Goal: Transaction & Acquisition: Purchase product/service

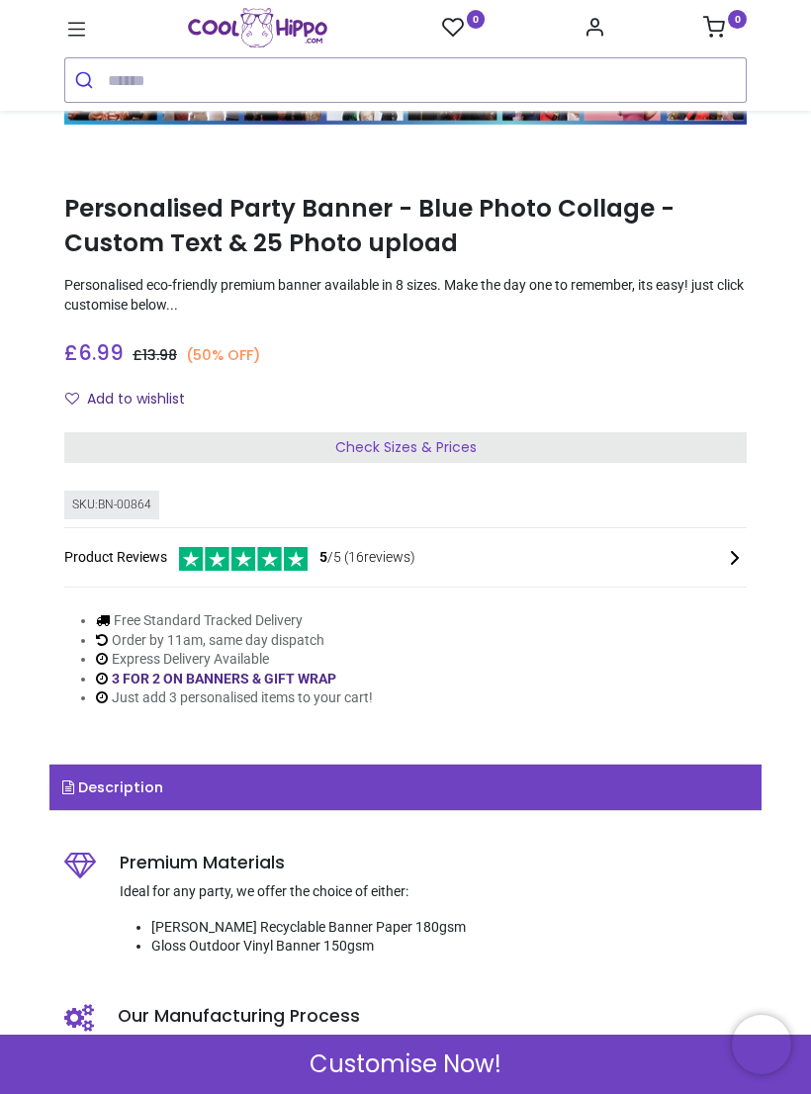
scroll to position [296, 0]
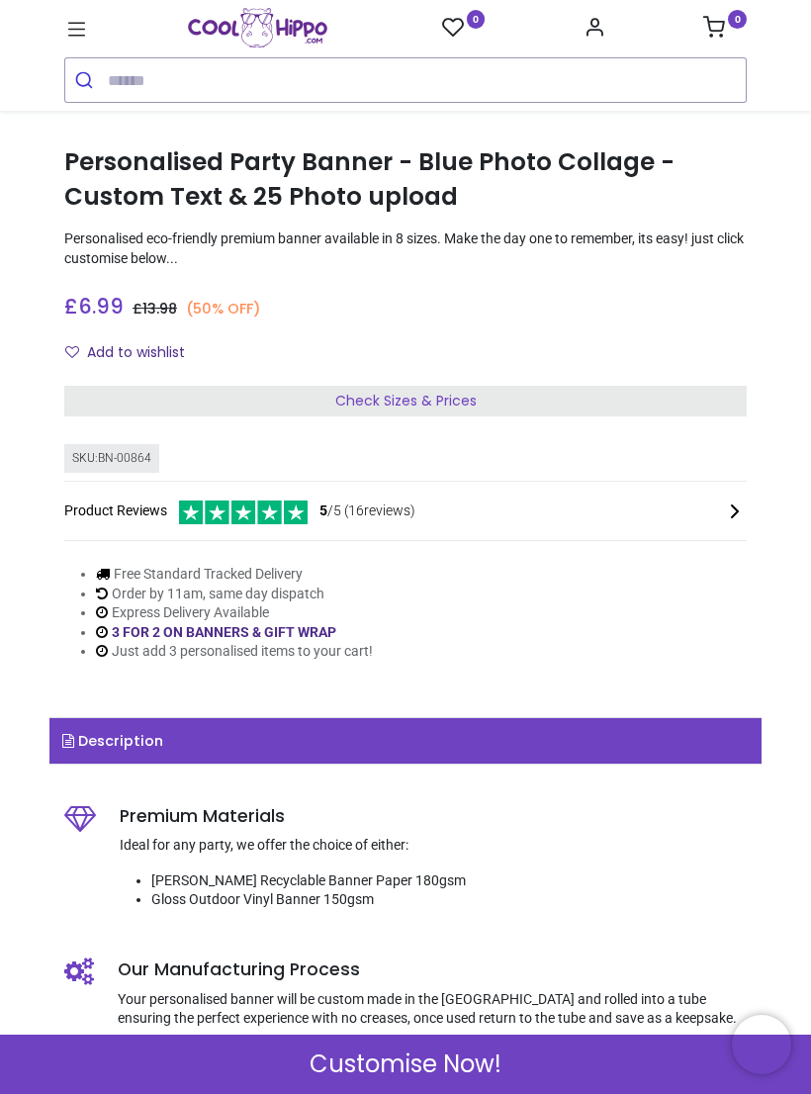
click at [494, 1058] on span "Customise Now!" at bounding box center [406, 1064] width 192 height 34
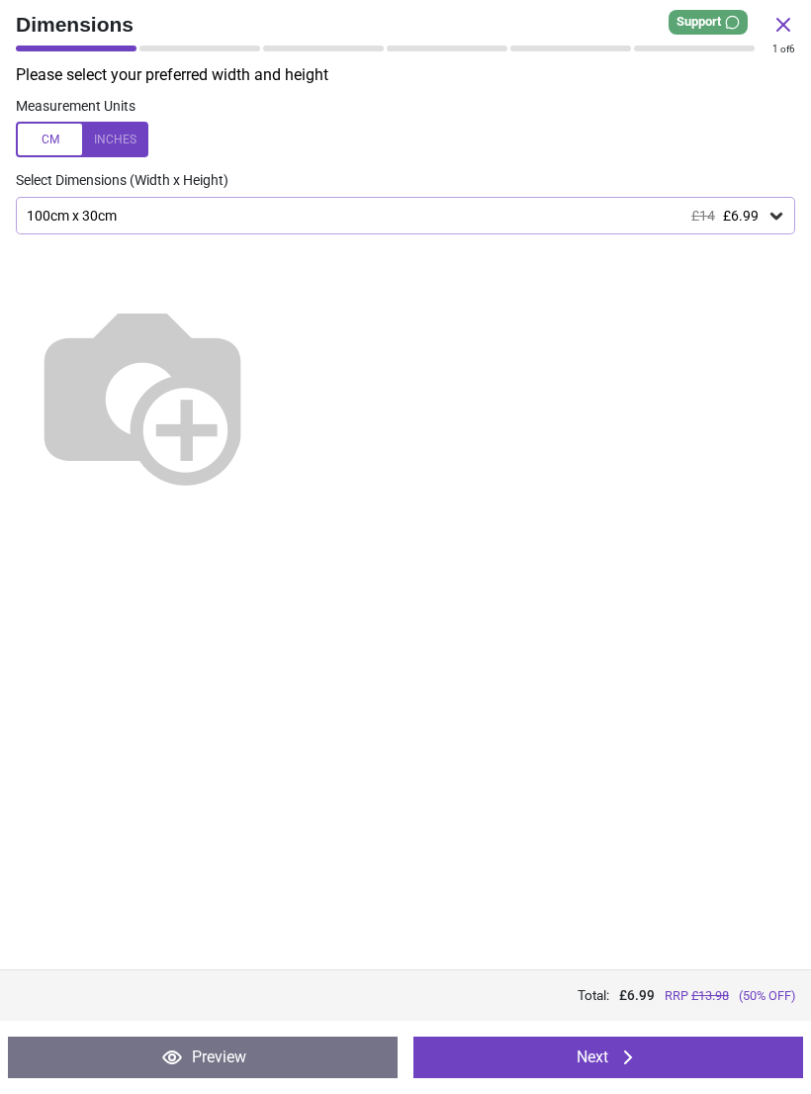
click at [641, 1053] on button "Next" at bounding box center [608, 1057] width 390 height 42
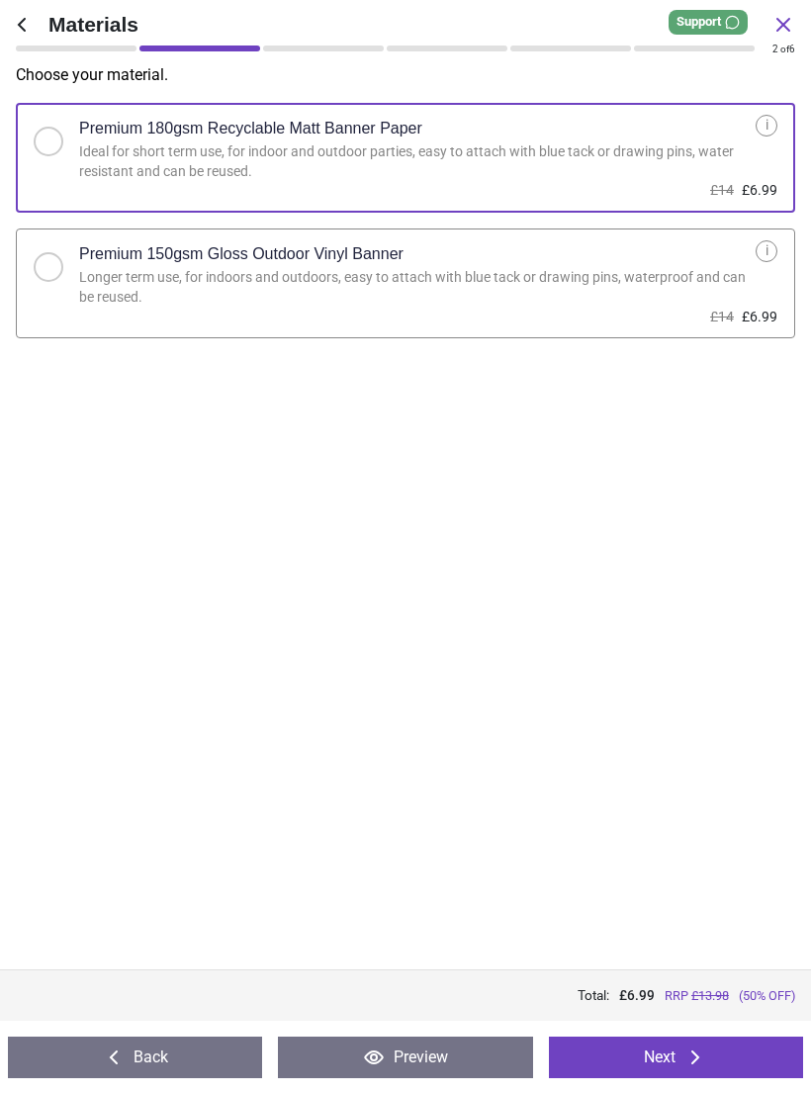
click at [676, 1049] on button "Next" at bounding box center [676, 1057] width 254 height 42
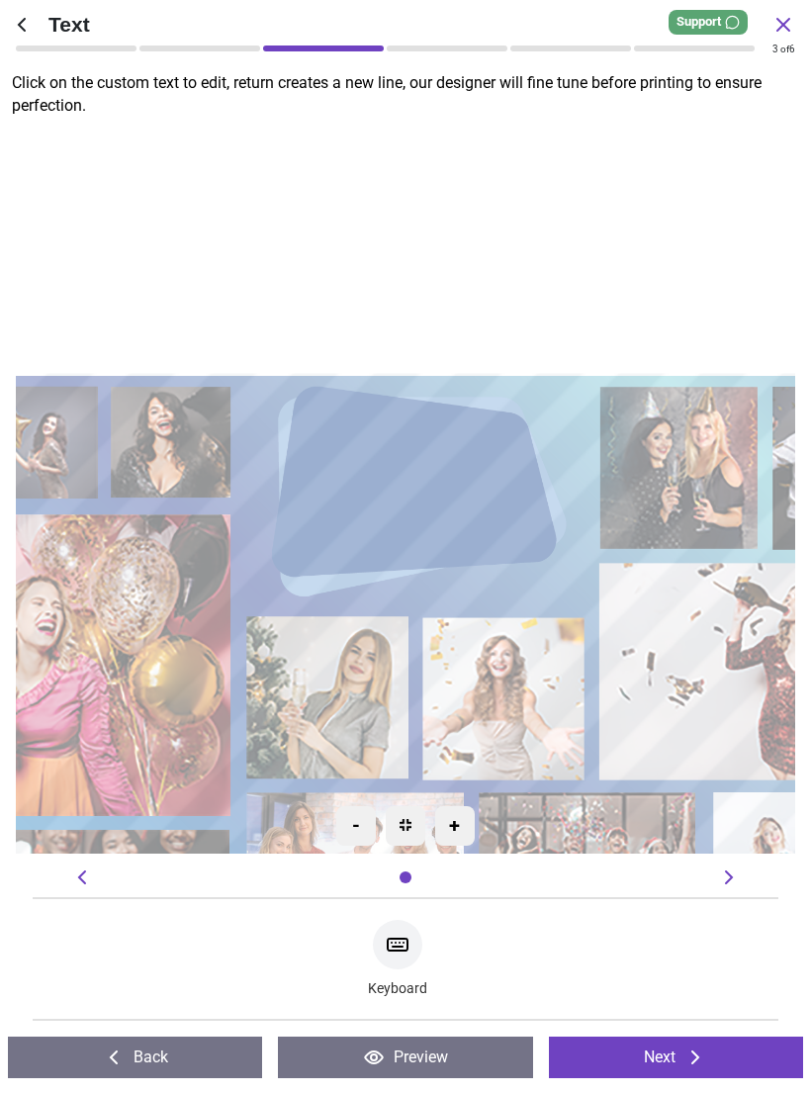
click at [444, 498] on textarea at bounding box center [405, 490] width 227 height 45
type textarea "**********"
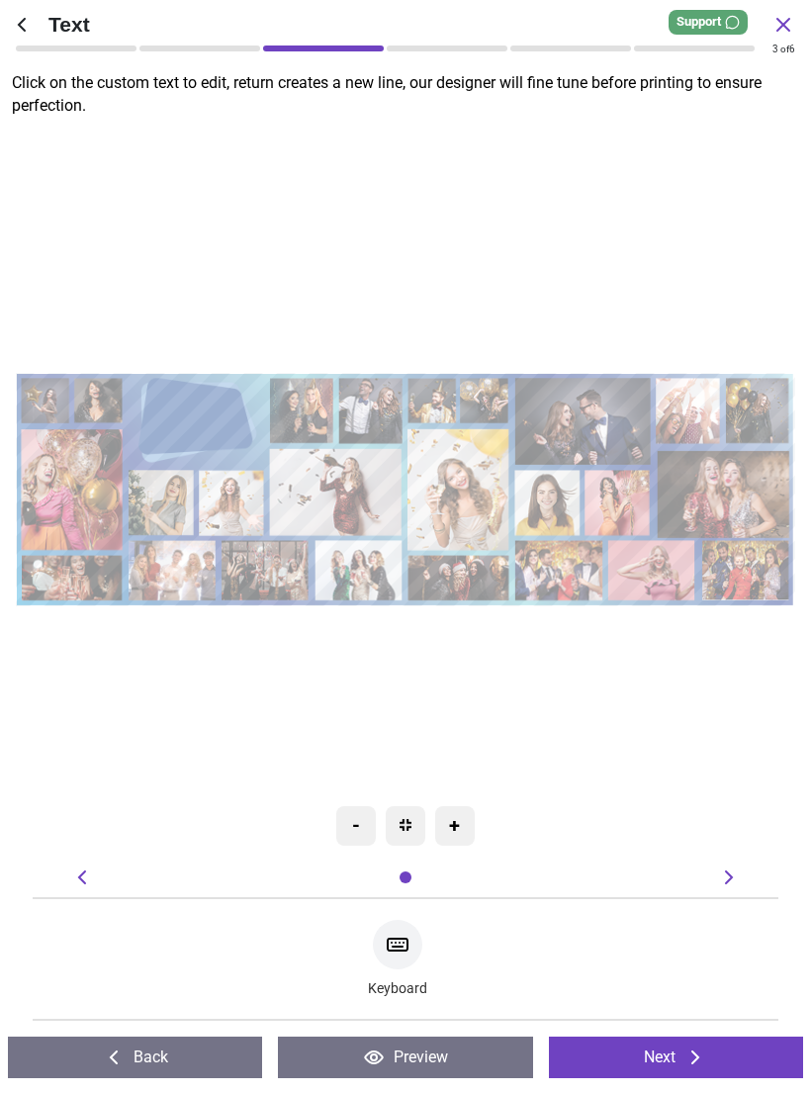
click at [687, 1066] on icon at bounding box center [695, 1057] width 24 height 24
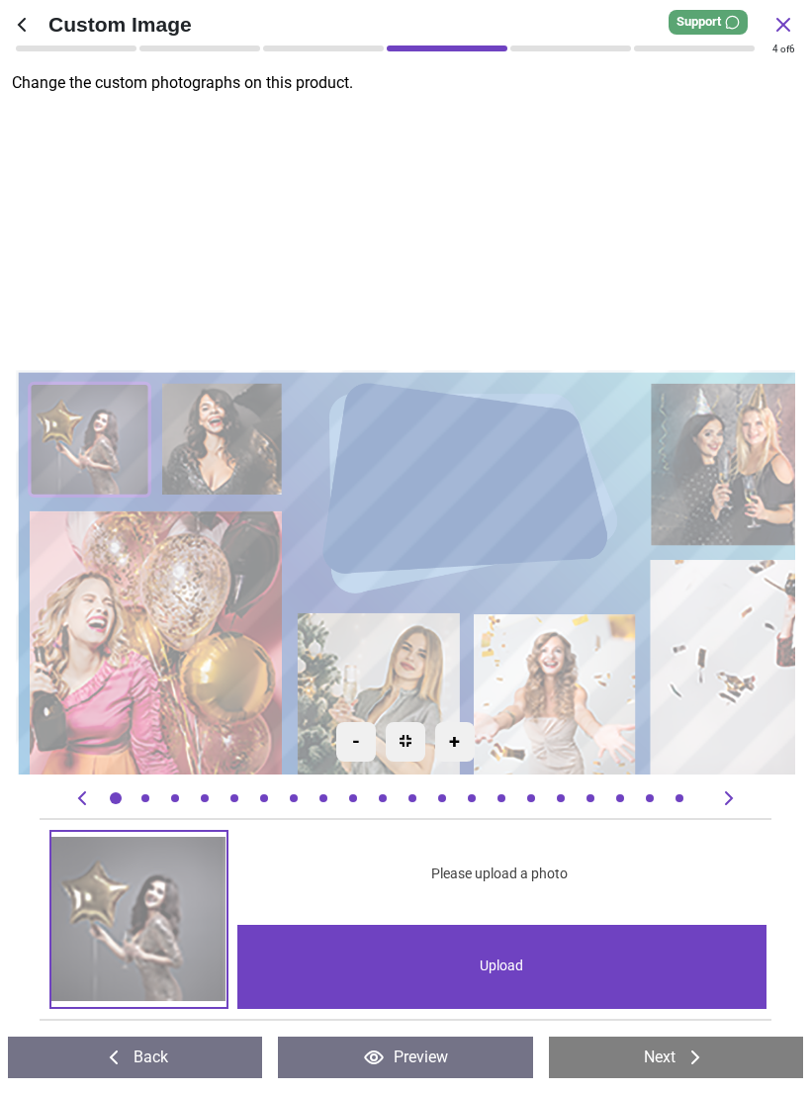
click at [479, 1051] on button "Preview" at bounding box center [405, 1057] width 254 height 42
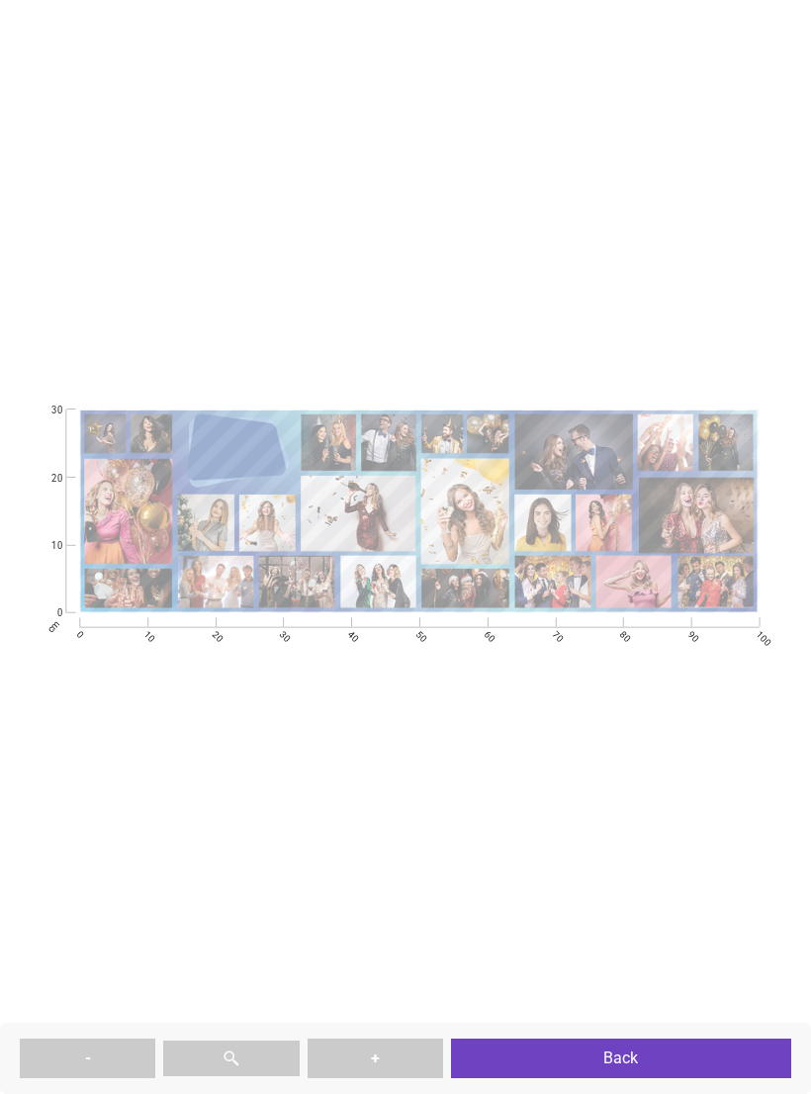
click at [603, 1056] on button "Back" at bounding box center [621, 1058] width 340 height 40
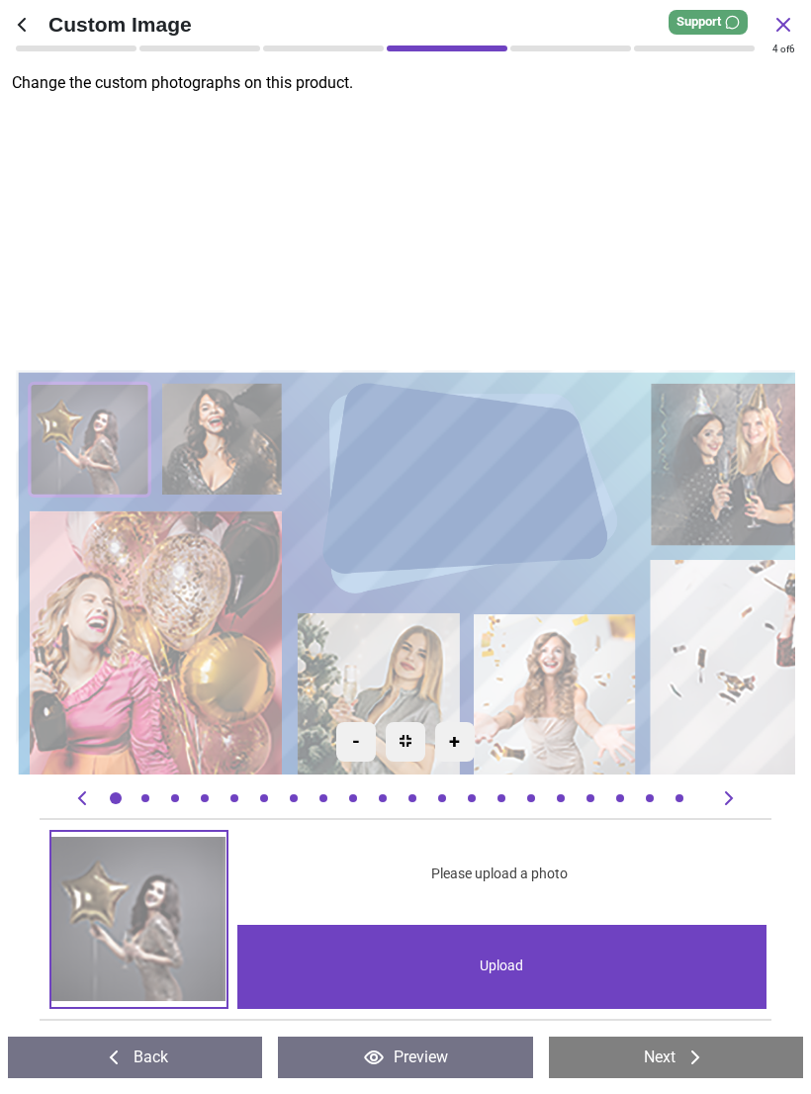
click at [527, 963] on div "Upload" at bounding box center [501, 967] width 528 height 84
click at [563, 964] on div "Upload" at bounding box center [501, 967] width 528 height 84
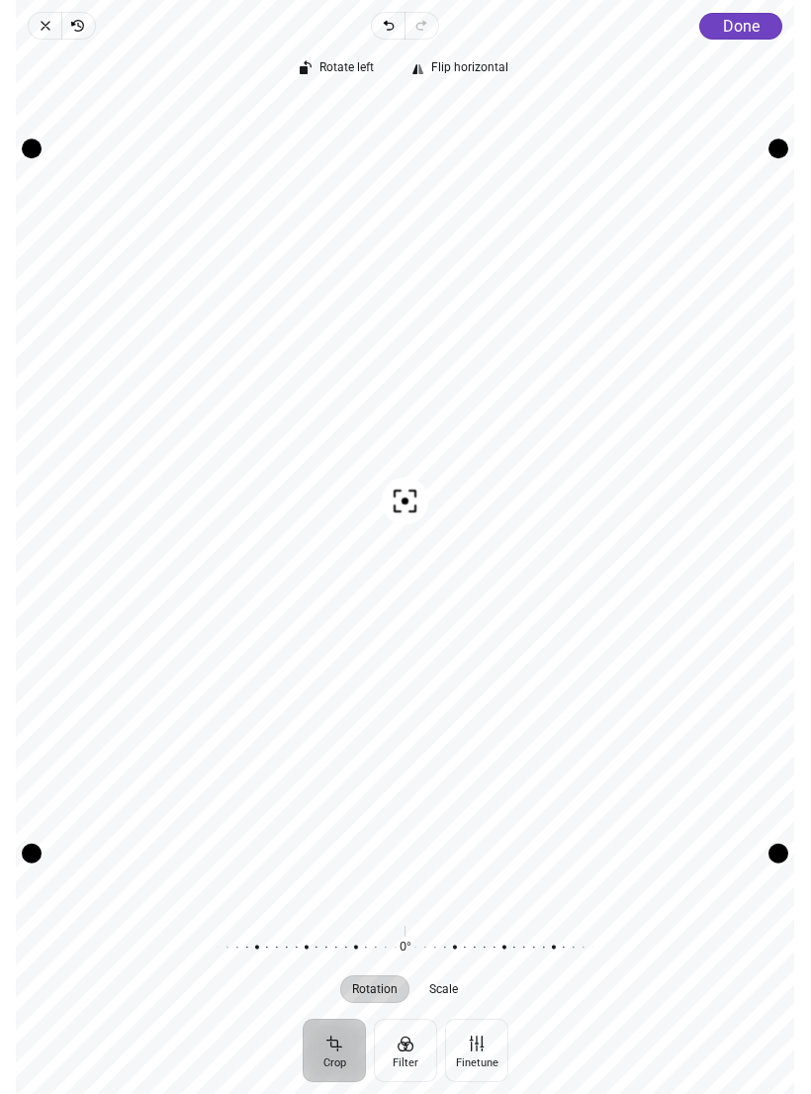
click at [736, 28] on span "Done" at bounding box center [741, 26] width 37 height 19
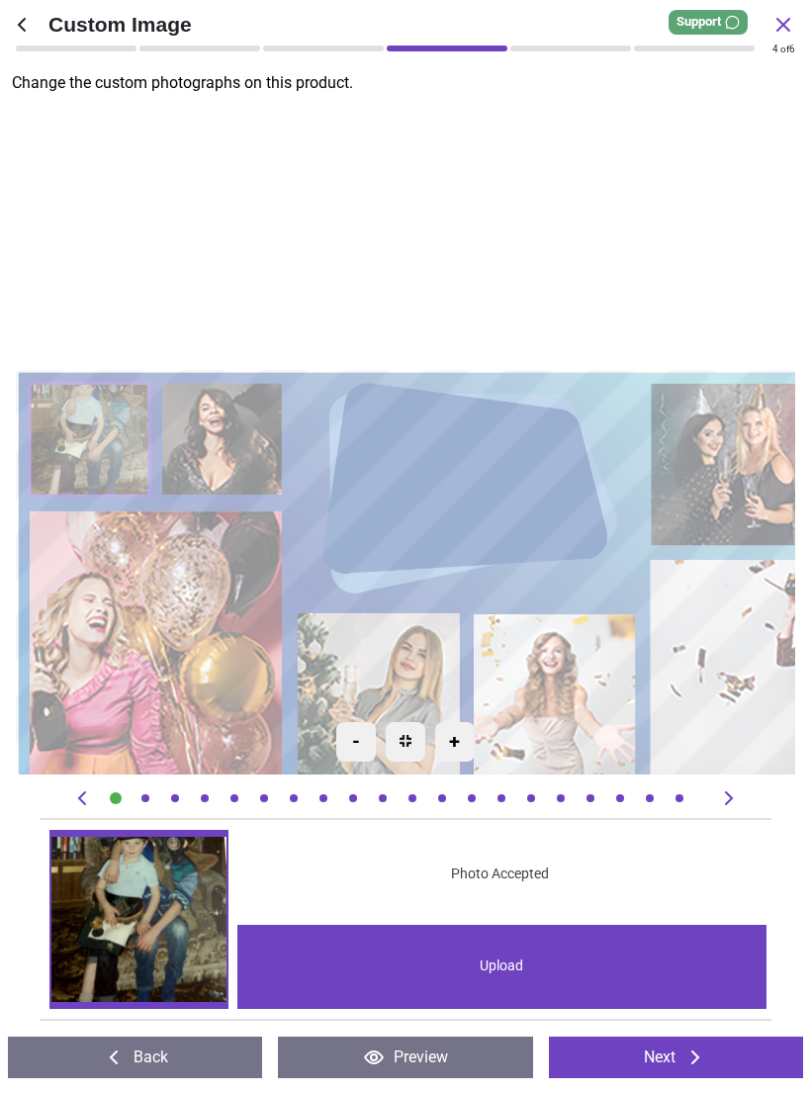
click at [99, 414] on image at bounding box center [90, 439] width 121 height 113
click at [186, 890] on img at bounding box center [138, 919] width 175 height 175
click at [104, 428] on image at bounding box center [90, 439] width 121 height 113
click at [169, 917] on img at bounding box center [138, 919] width 175 height 175
click at [541, 956] on div "Upload" at bounding box center [501, 967] width 528 height 84
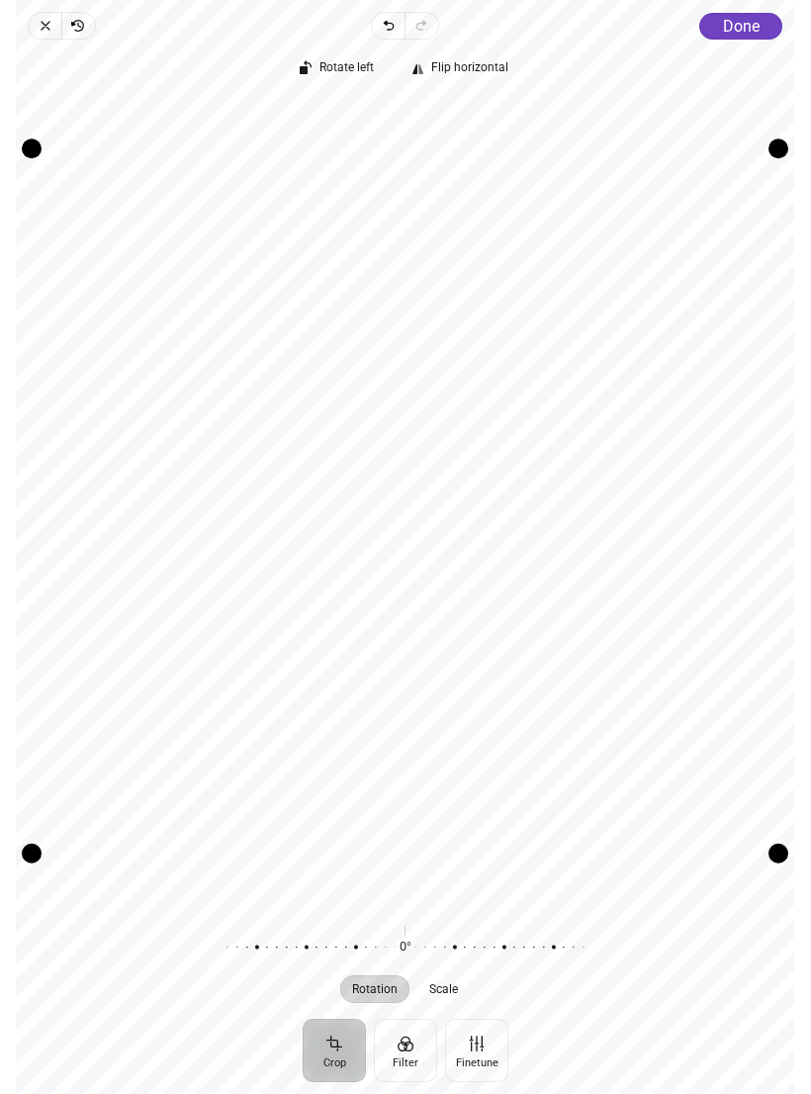
click at [760, 22] on span "Done" at bounding box center [741, 26] width 37 height 19
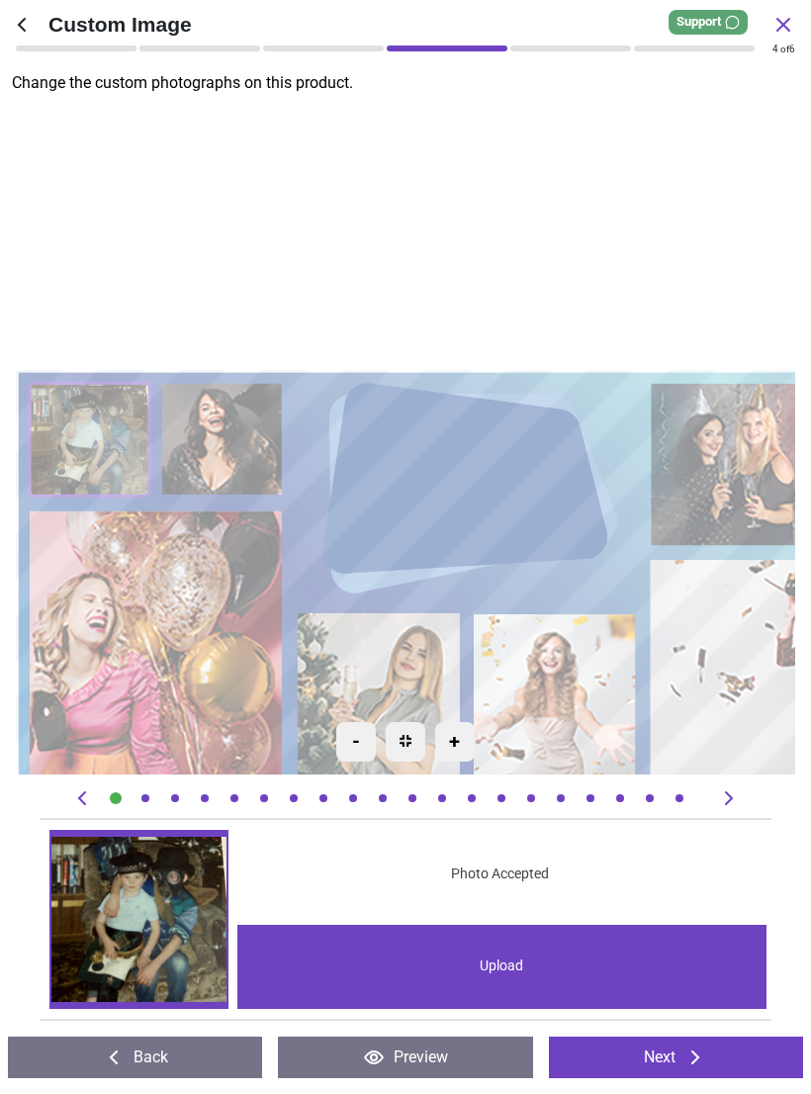
click at [236, 440] on image at bounding box center [221, 439] width 121 height 113
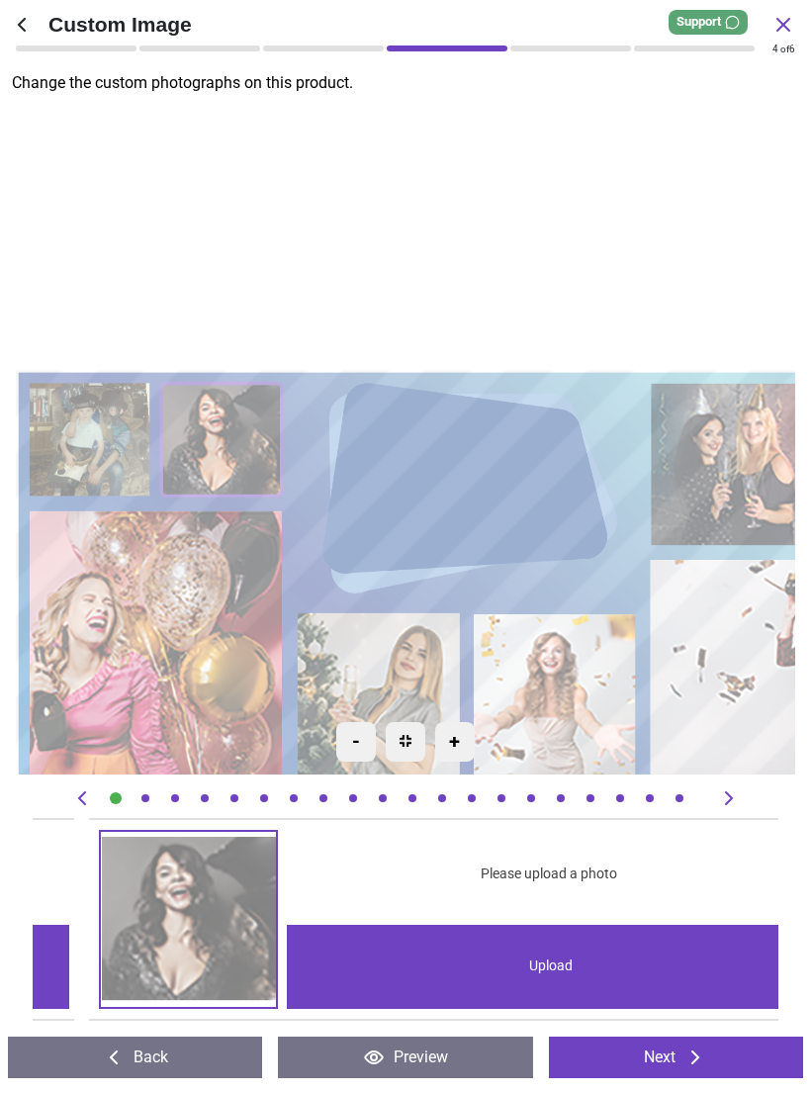
scroll to position [0, 746]
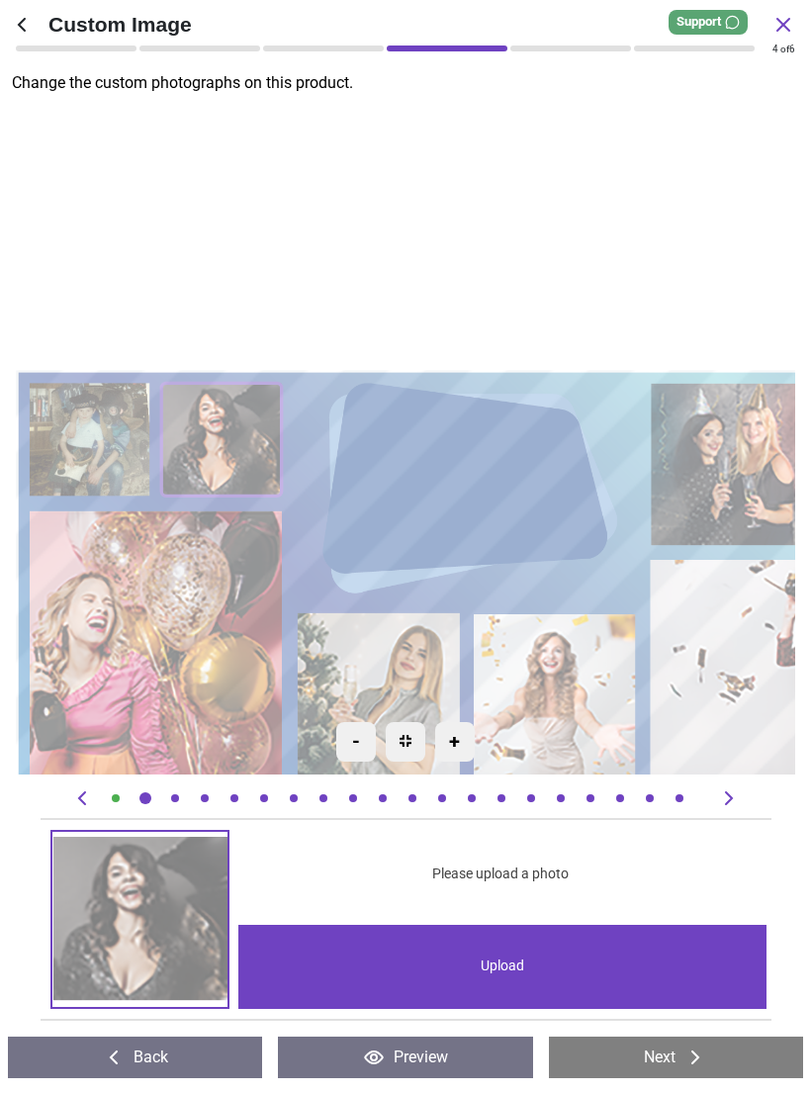
click at [478, 973] on div "Upload" at bounding box center [502, 967] width 528 height 84
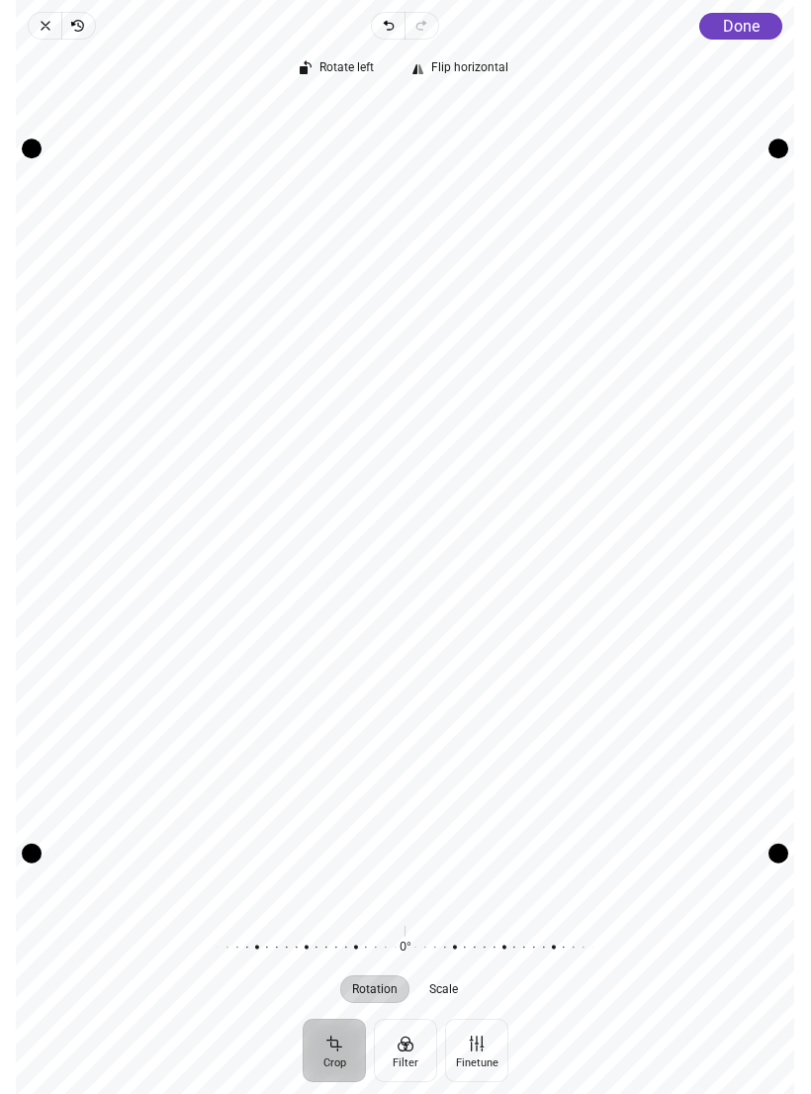
click at [744, 33] on span "Done" at bounding box center [741, 26] width 37 height 19
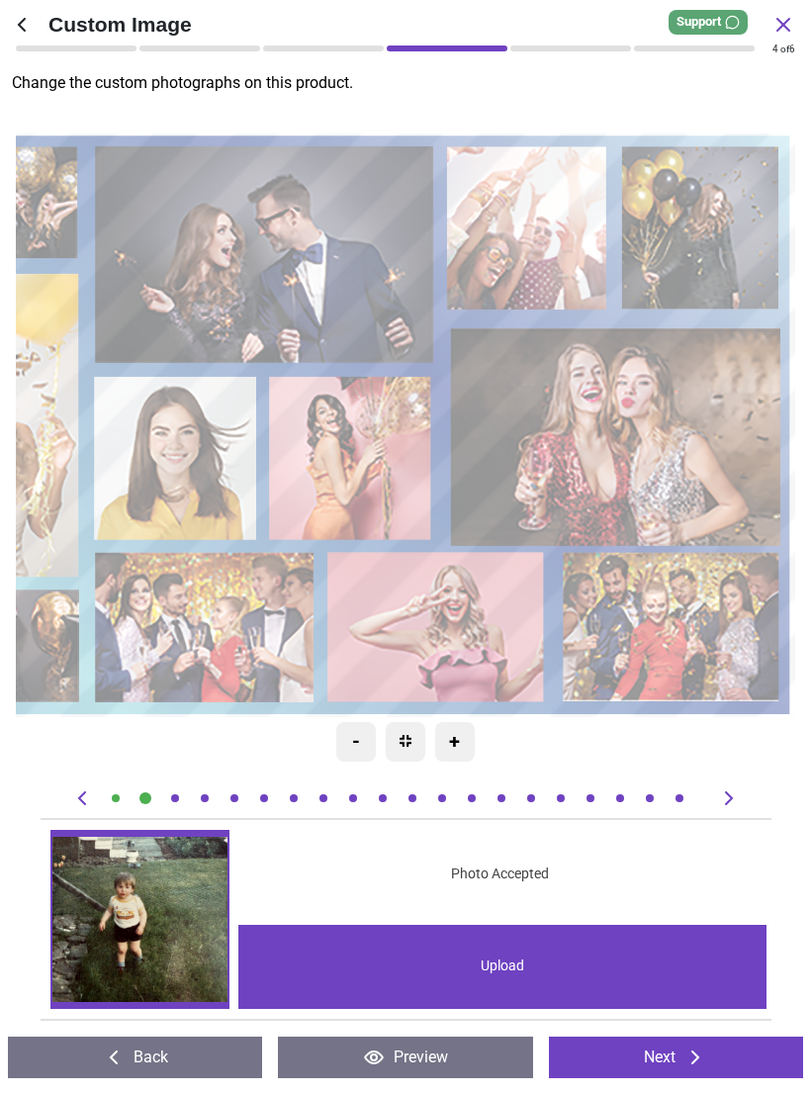
click at [776, 25] on icon at bounding box center [783, 25] width 24 height 24
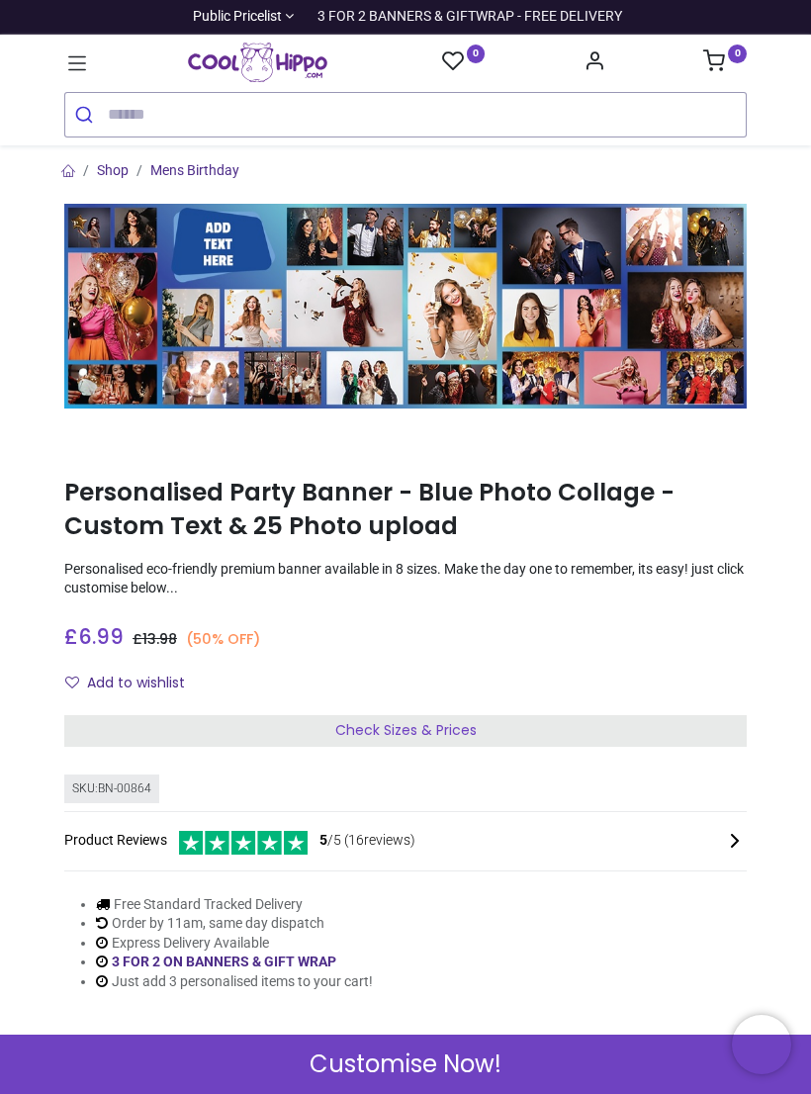
scroll to position [0, 0]
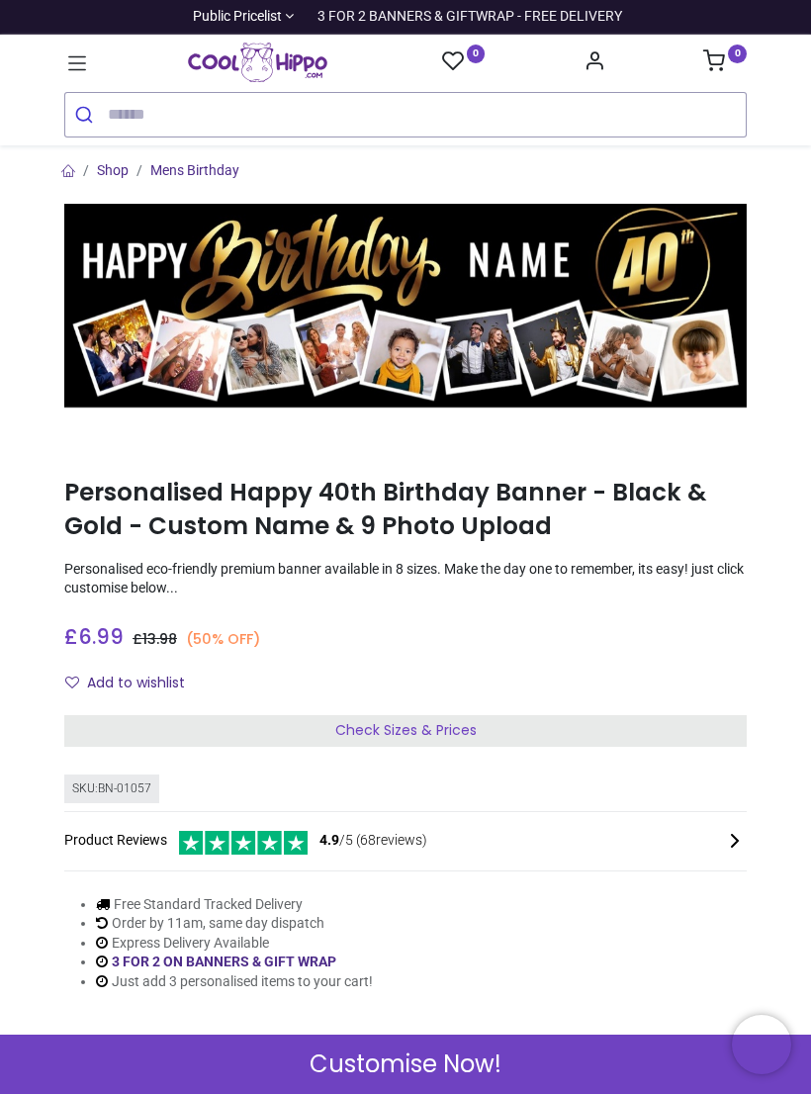
click at [523, 249] on img at bounding box center [405, 306] width 682 height 205
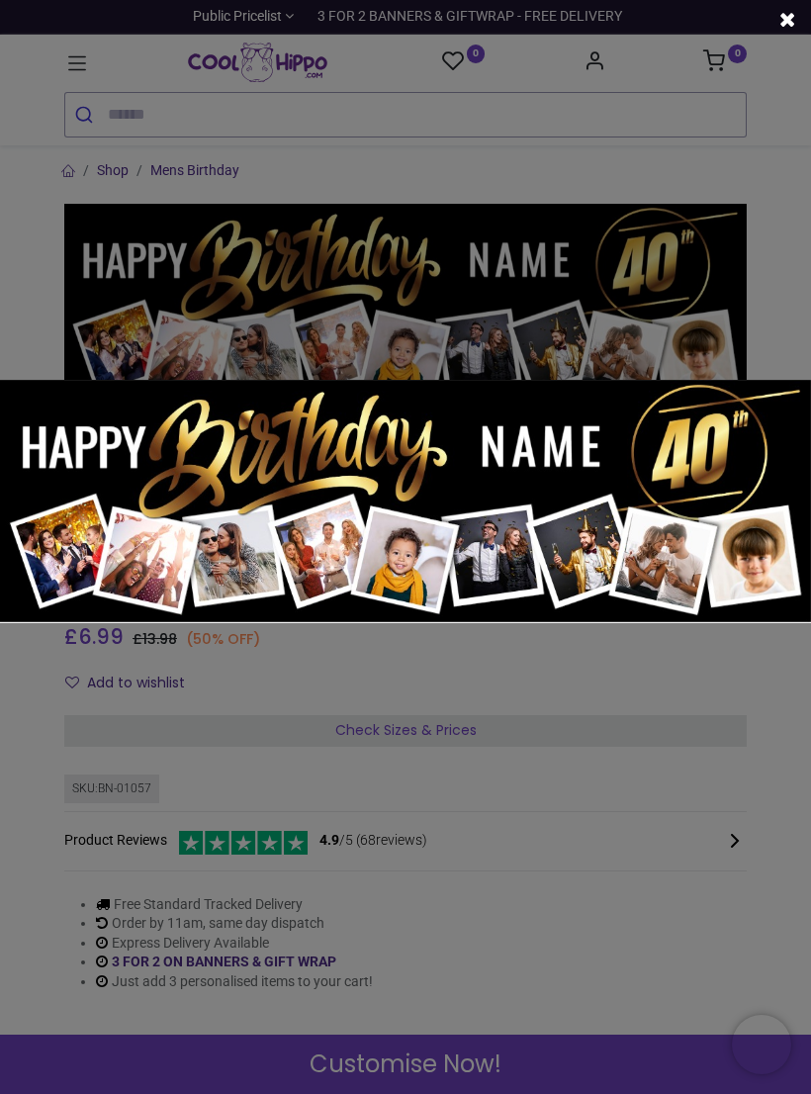
click at [730, 321] on div at bounding box center [405, 547] width 811 height 1094
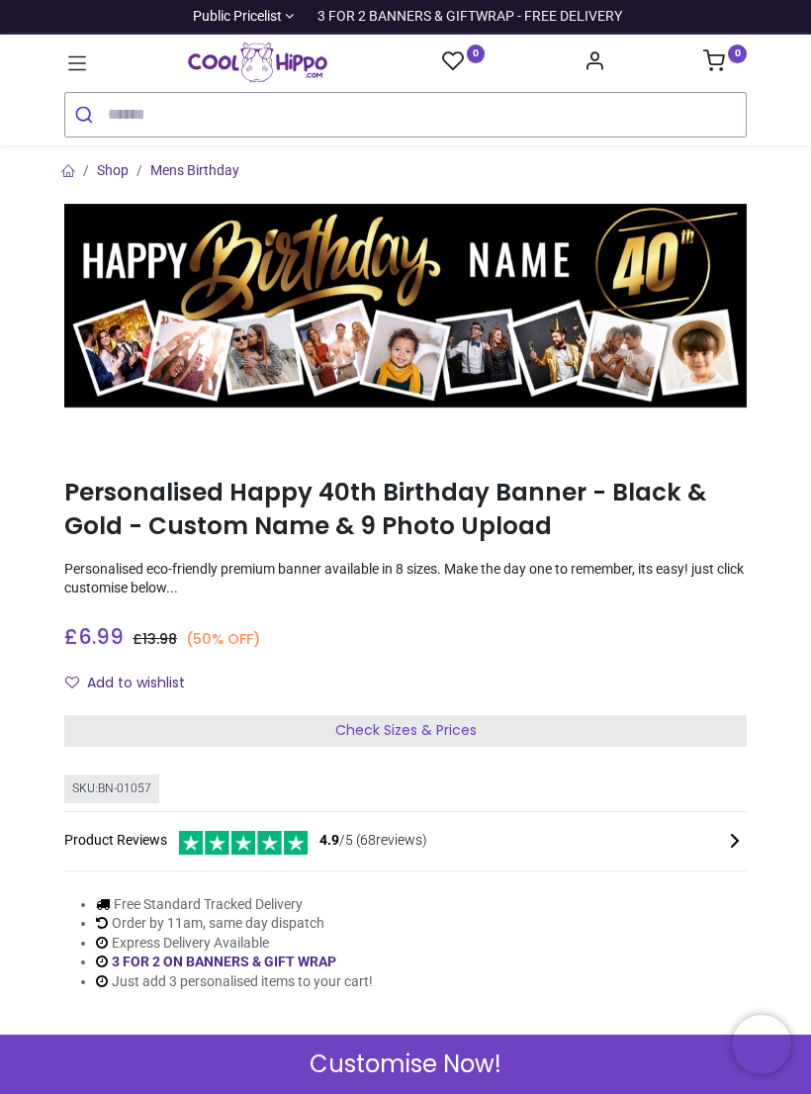
click at [511, 1059] on div "Customise Now!" at bounding box center [405, 1064] width 811 height 59
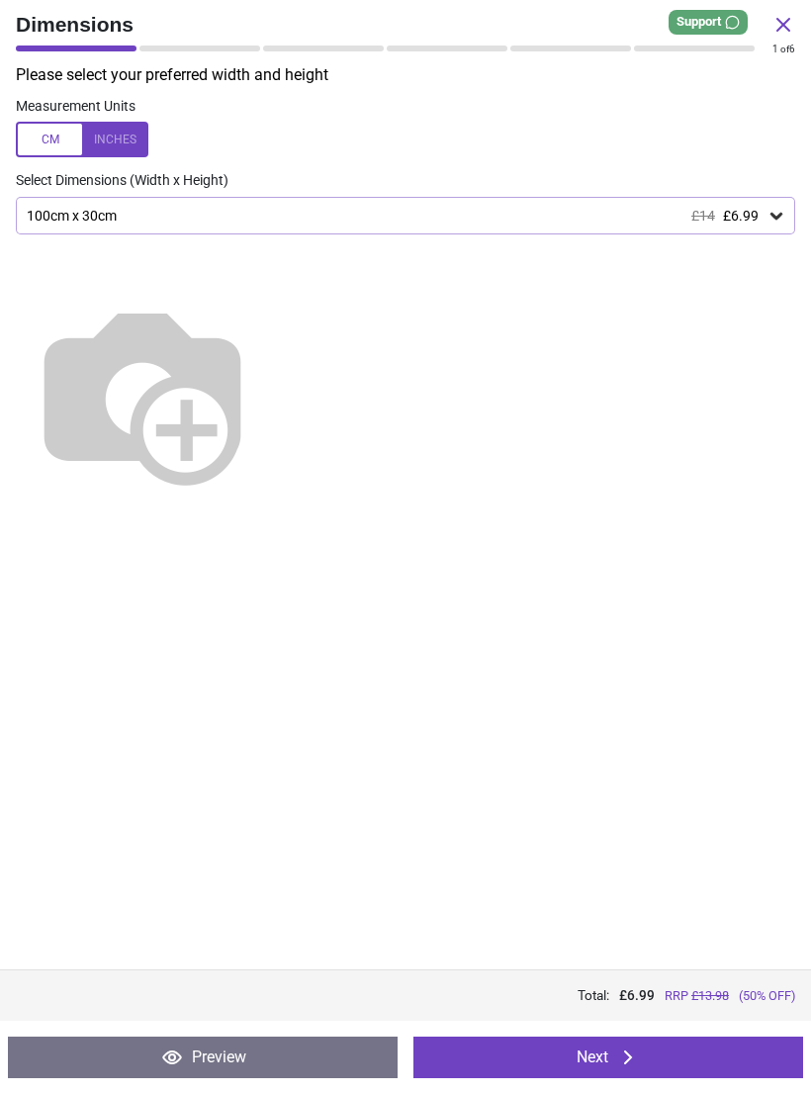
click at [764, 213] on div "100cm x 30cm £14 £6.99" at bounding box center [396, 216] width 742 height 17
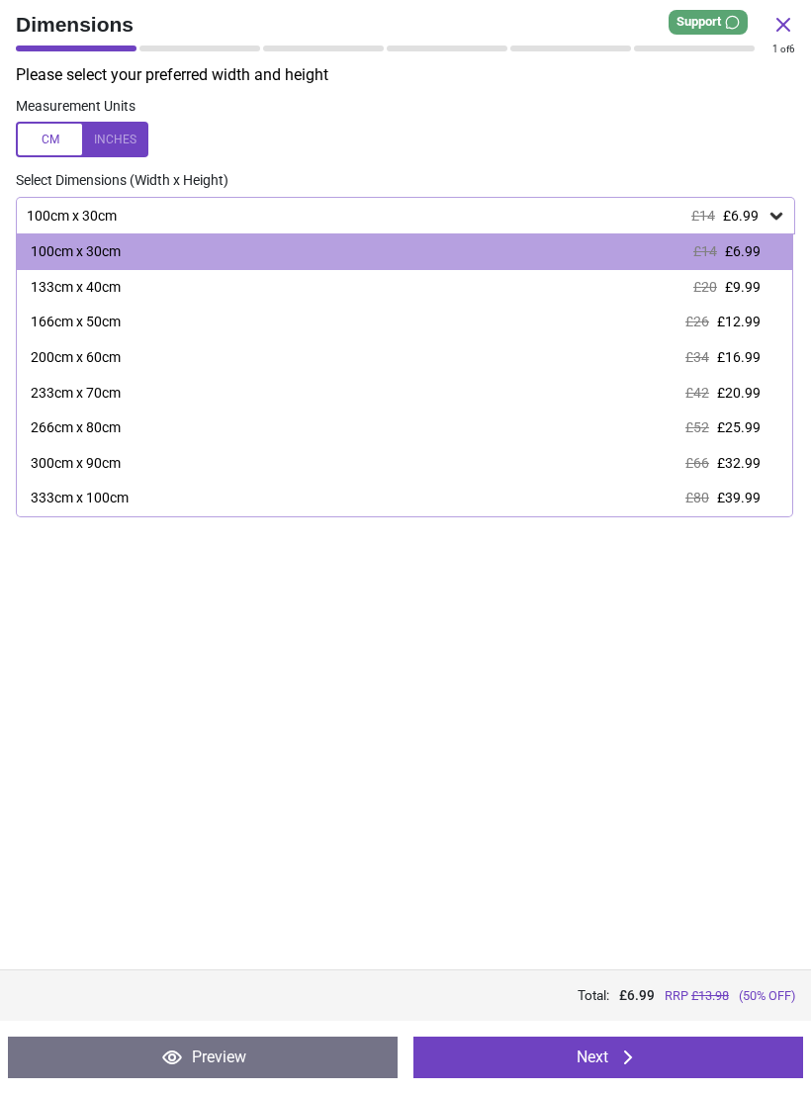
click at [781, 25] on icon at bounding box center [783, 25] width 24 height 24
